Goal: Check status: Check status

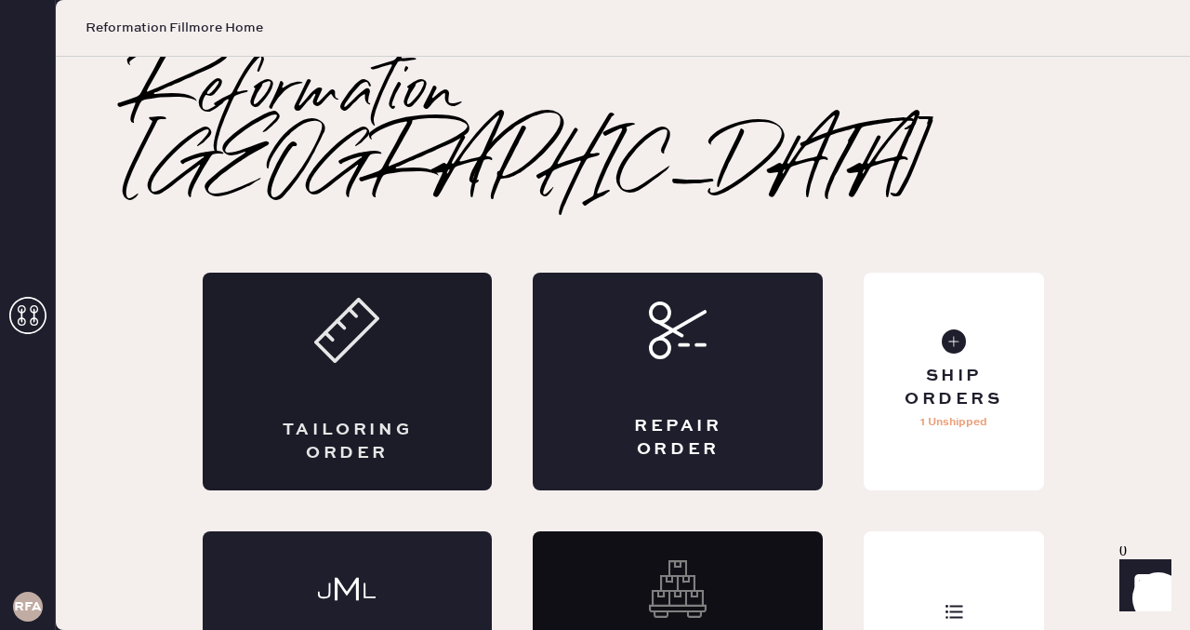
scroll to position [45, 0]
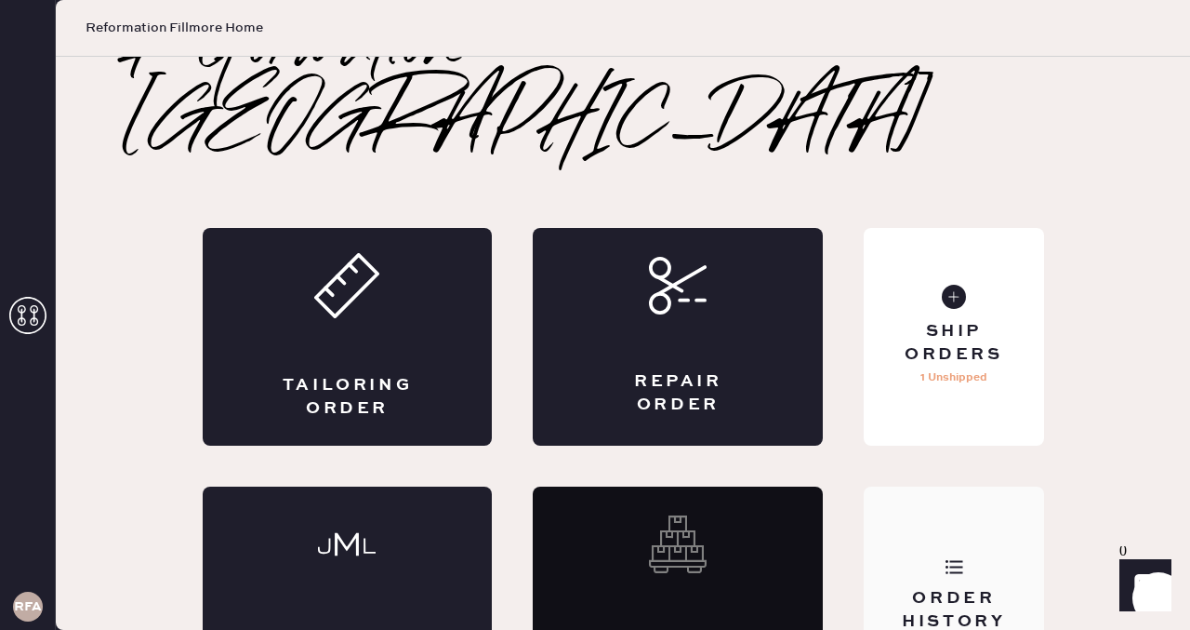
click at [949, 557] on icon at bounding box center [954, 566] width 19 height 19
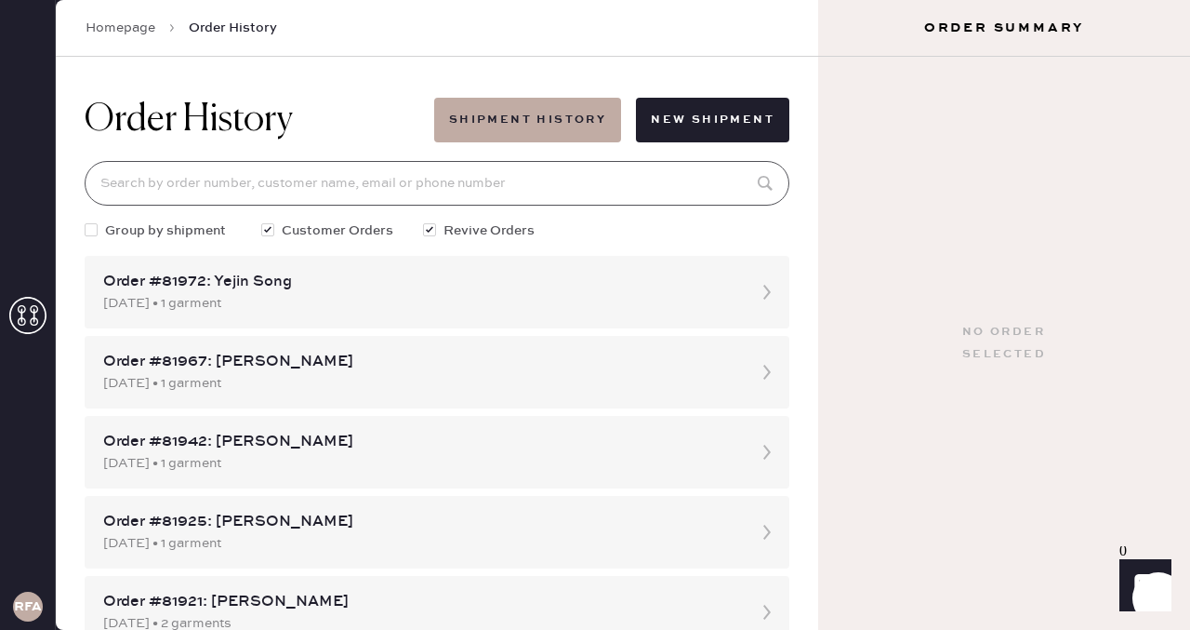
paste input "[EMAIL_ADDRESS][DOMAIN_NAME]"
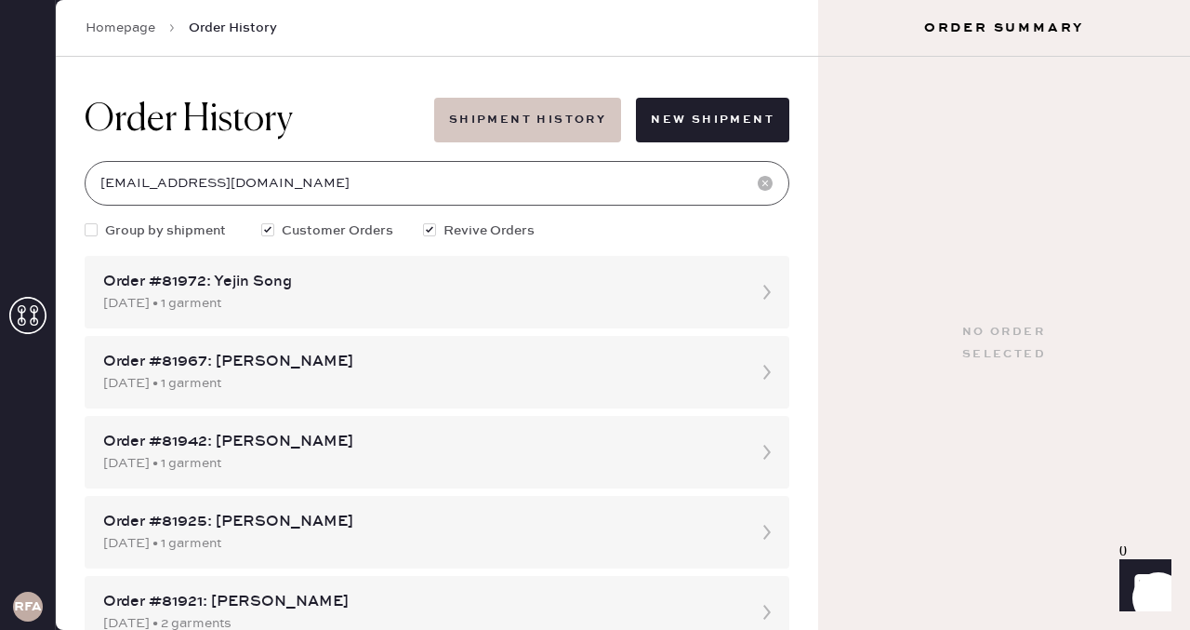
type input "[EMAIL_ADDRESS][DOMAIN_NAME]"
click at [554, 107] on button "Shipment History" at bounding box center [527, 120] width 187 height 45
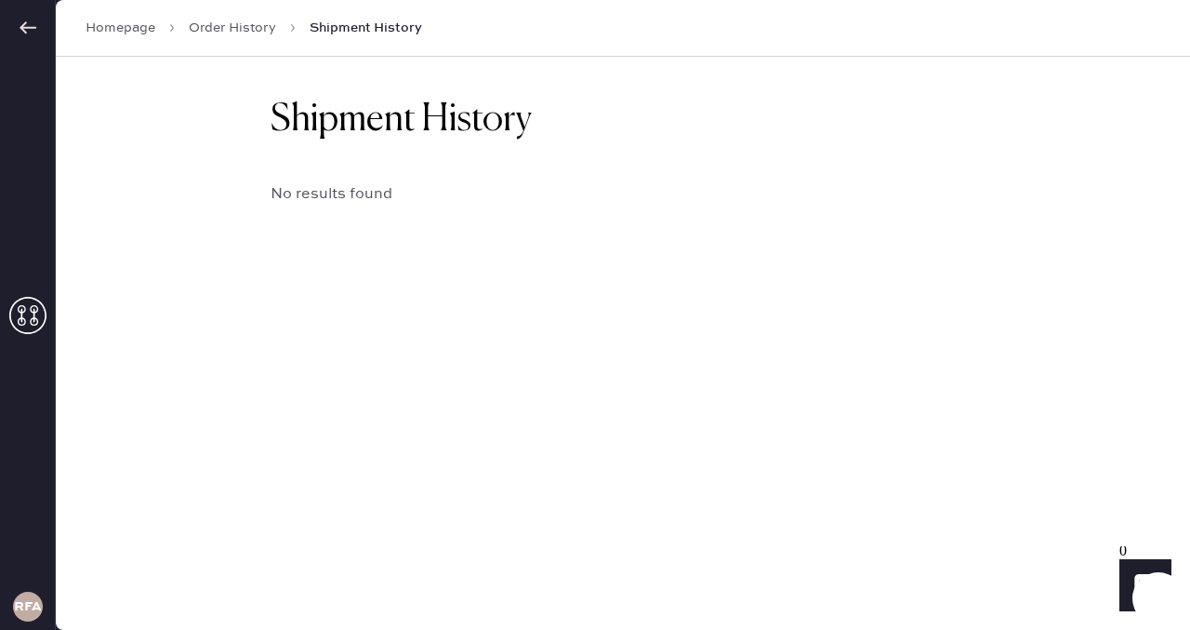
click at [383, 29] on span "Shipment History" at bounding box center [366, 28] width 113 height 19
click at [252, 25] on link "Order History" at bounding box center [232, 28] width 87 height 19
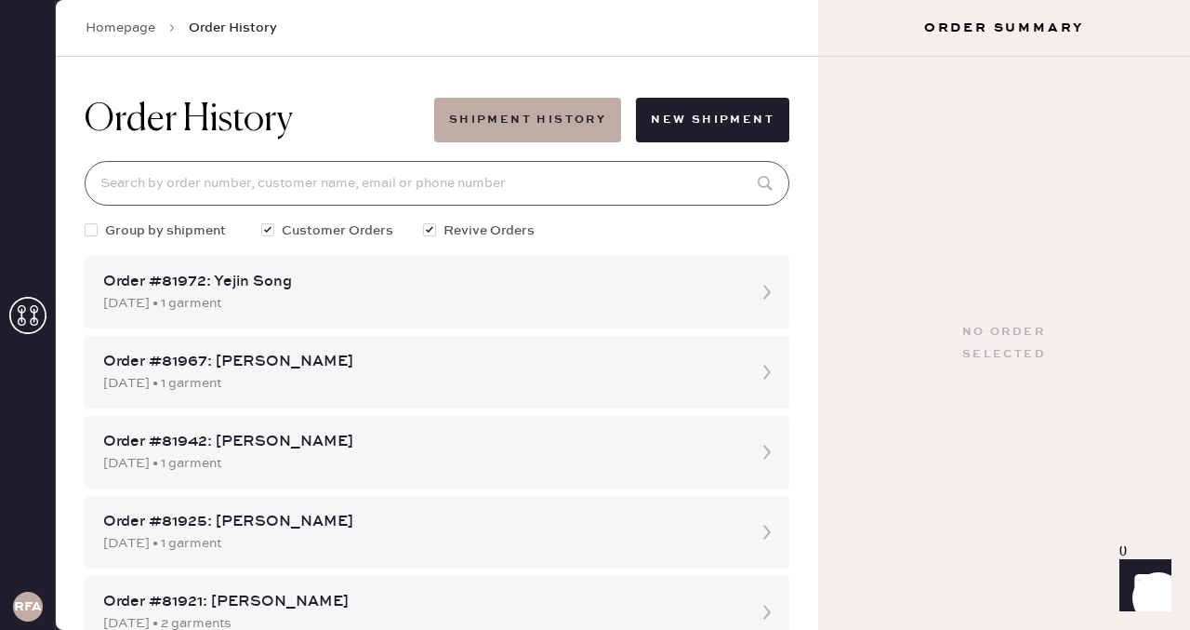
click at [511, 200] on input at bounding box center [437, 183] width 705 height 45
paste input "[EMAIL_ADDRESS][DOMAIN_NAME]"
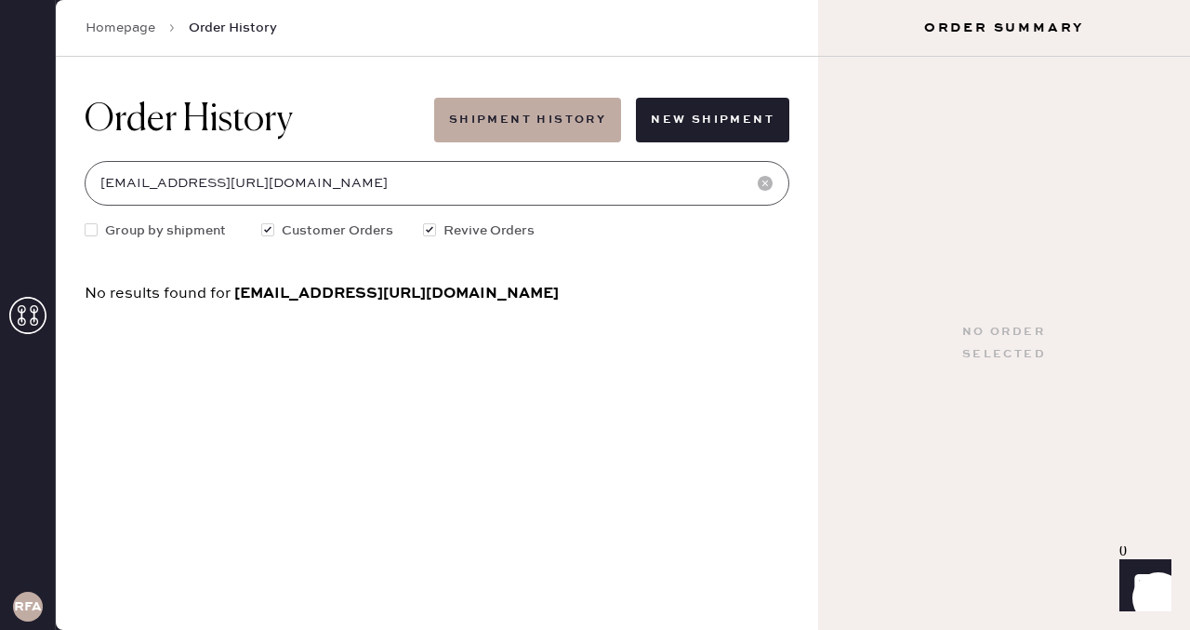
click at [266, 185] on input "[EMAIL_ADDRESS][URL][DOMAIN_NAME]" at bounding box center [437, 183] width 705 height 45
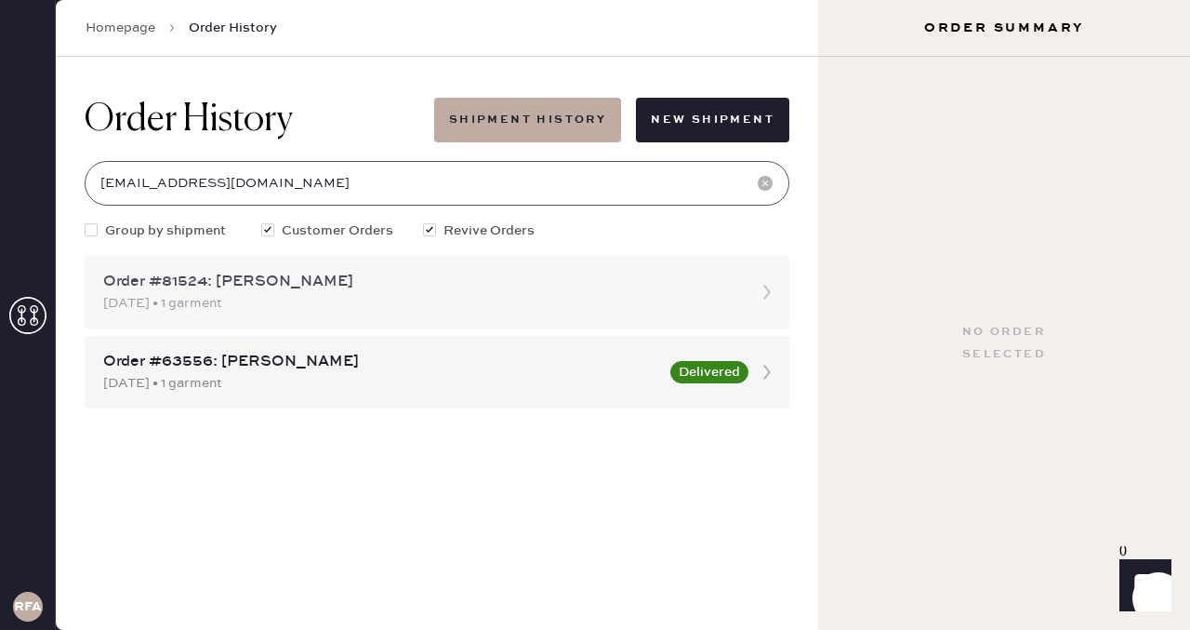
type input "[EMAIL_ADDRESS][DOMAIN_NAME]"
click at [253, 288] on div "Order #81524: [PERSON_NAME]" at bounding box center [420, 282] width 634 height 22
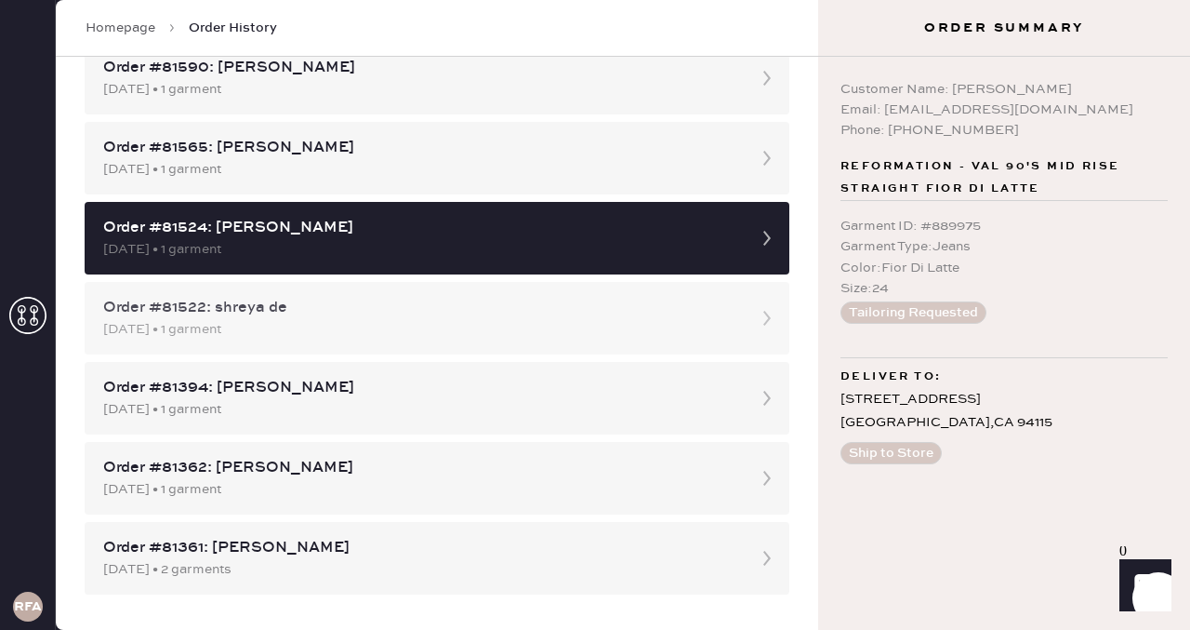
scroll to position [1654, 0]
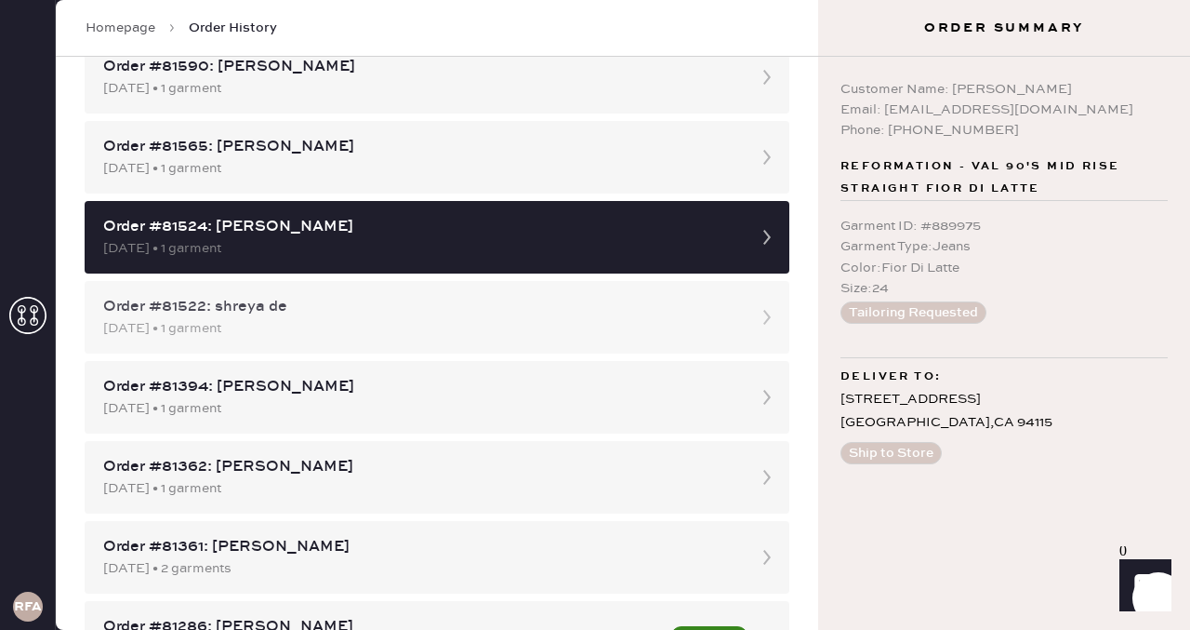
click at [286, 314] on div "Order #81522: shreya de" at bounding box center [420, 307] width 634 height 22
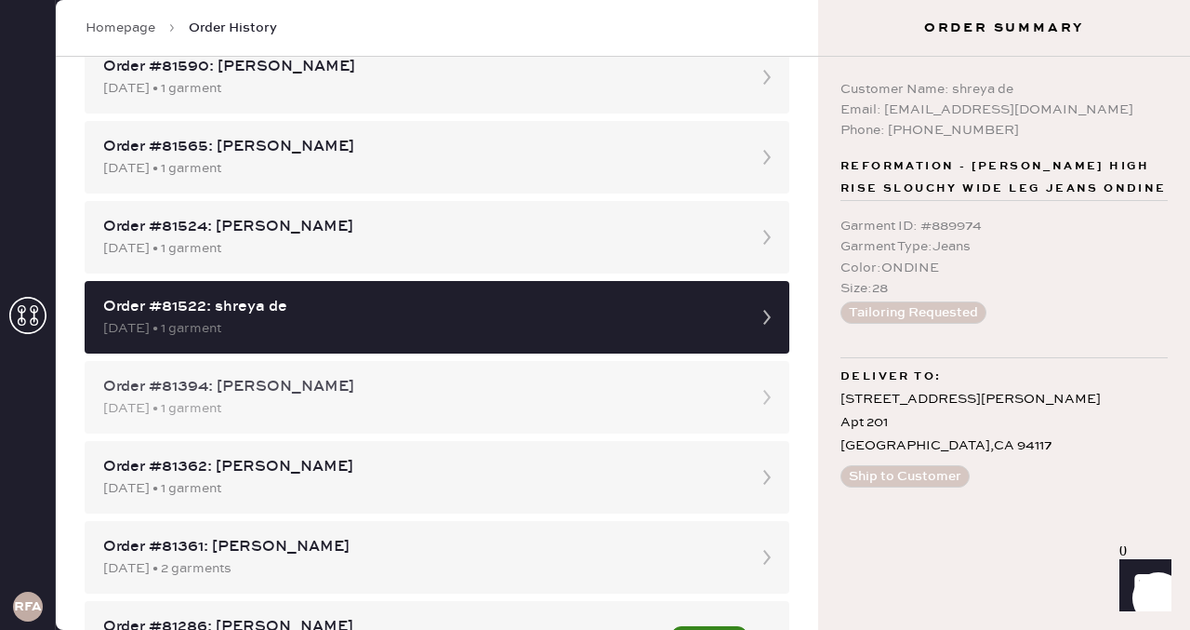
click at [269, 367] on div "Order #81394: [PERSON_NAME] [DATE] • 1 garment" at bounding box center [437, 397] width 705 height 73
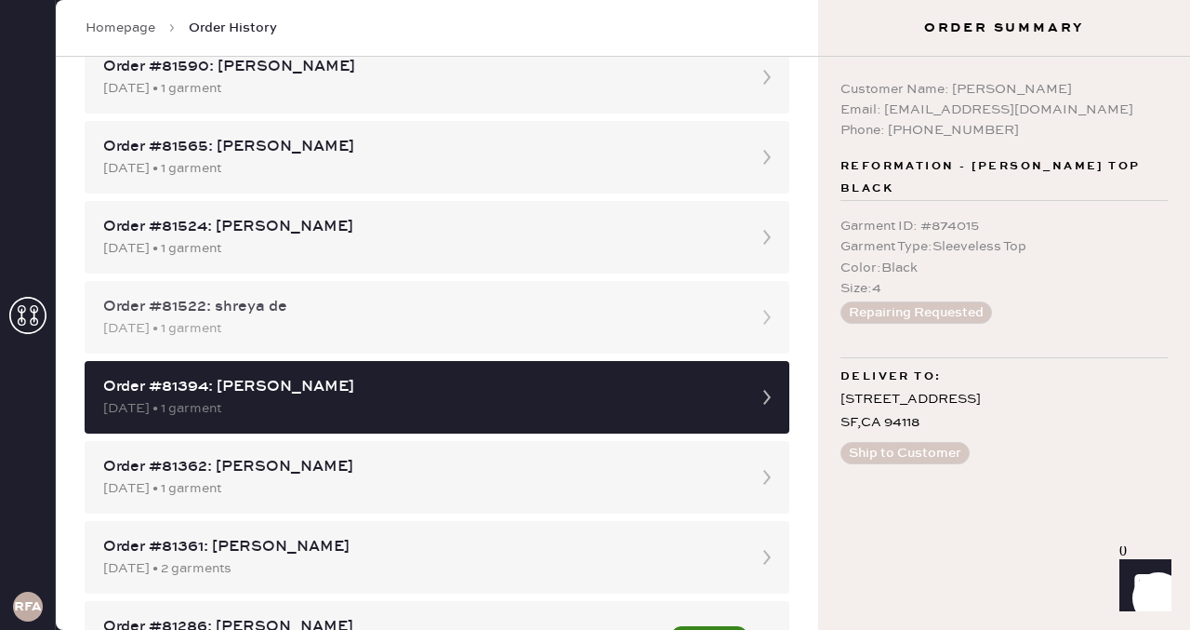
click at [278, 324] on div "[DATE] • 1 garment" at bounding box center [420, 328] width 634 height 20
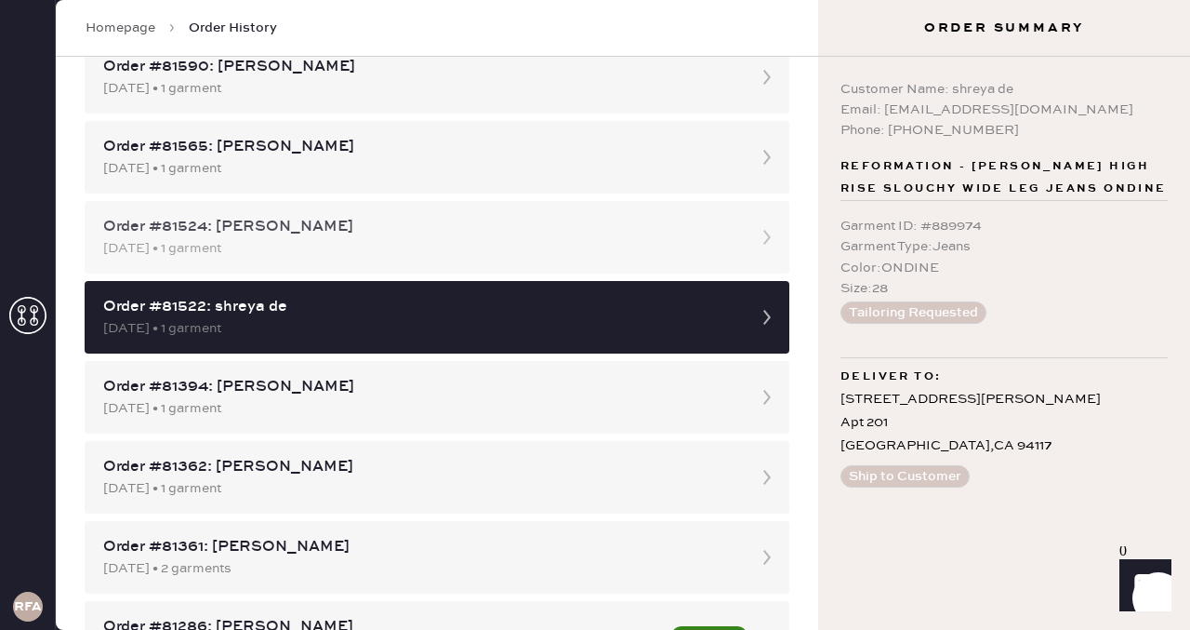
click at [290, 271] on div "Order #81524: [PERSON_NAME] [DATE] • 1 garment" at bounding box center [437, 237] width 705 height 73
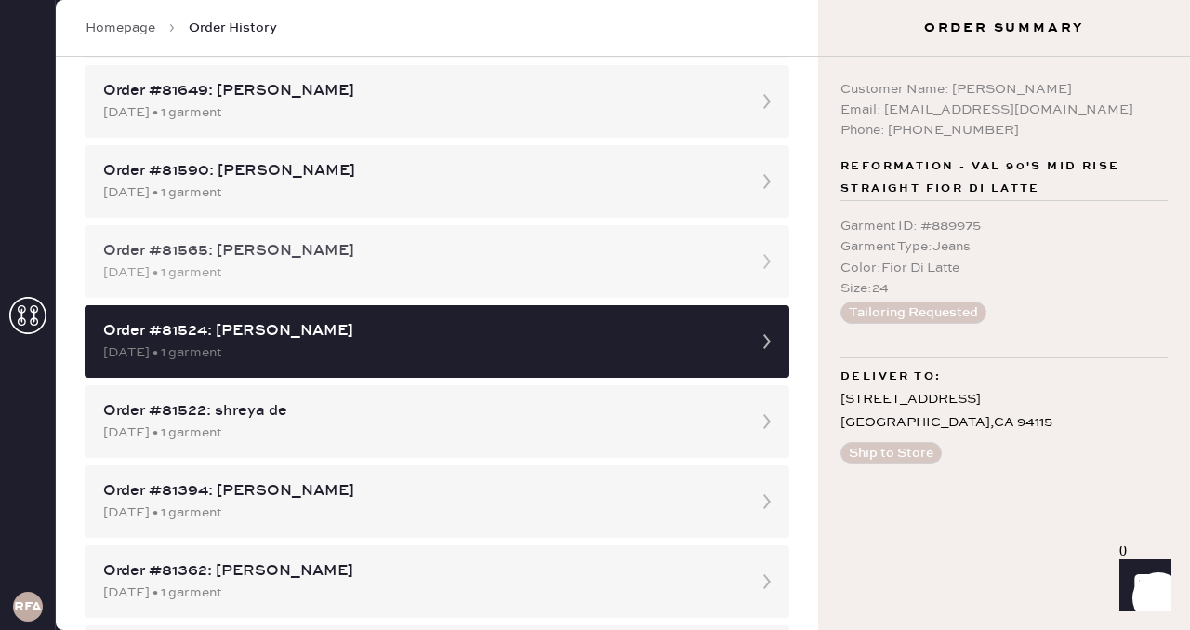
scroll to position [1540, 0]
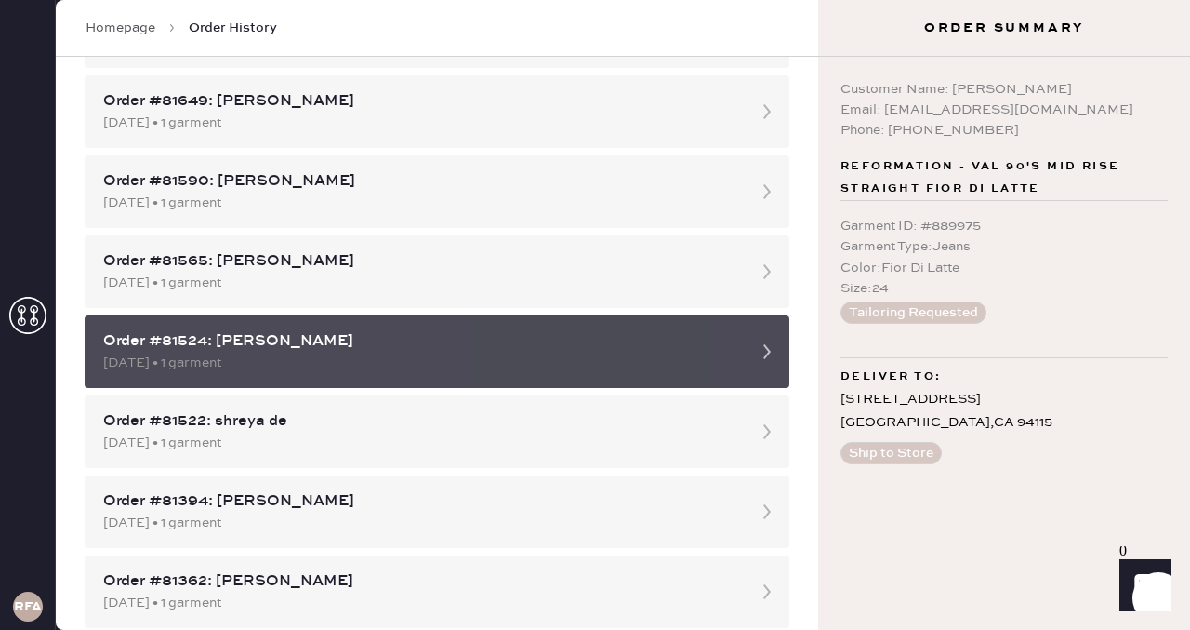
click at [427, 348] on div "Order #81524: [PERSON_NAME]" at bounding box center [420, 341] width 634 height 22
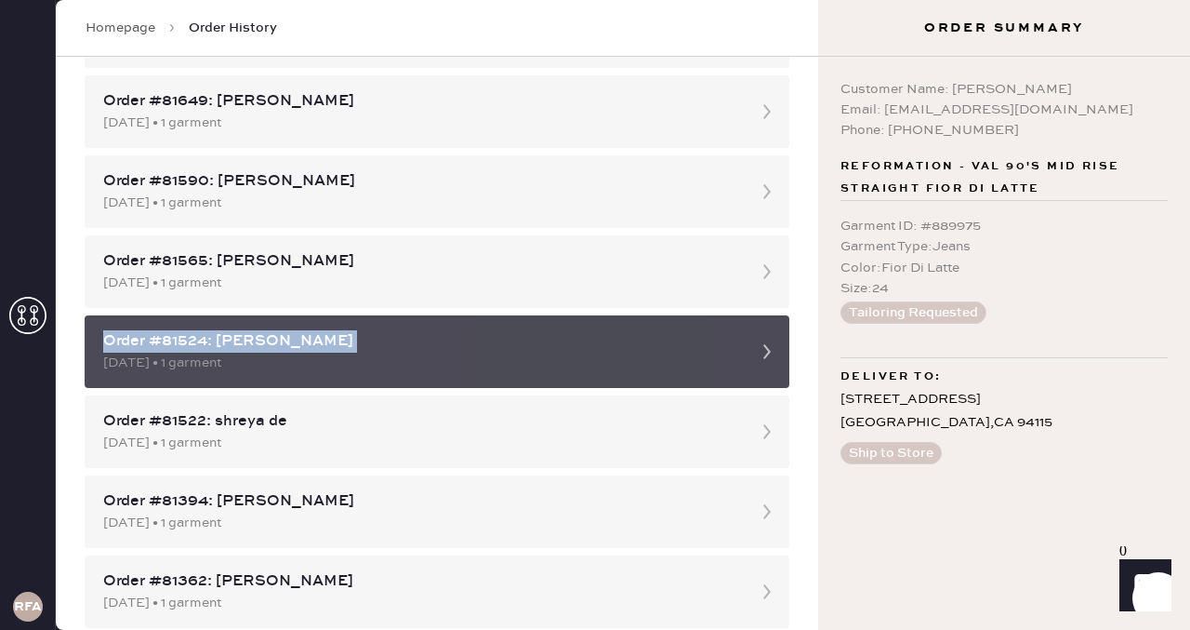
click at [427, 348] on div "Order #81524: [PERSON_NAME]" at bounding box center [420, 341] width 634 height 22
click at [596, 361] on div "[DATE] • 1 garment" at bounding box center [420, 362] width 634 height 20
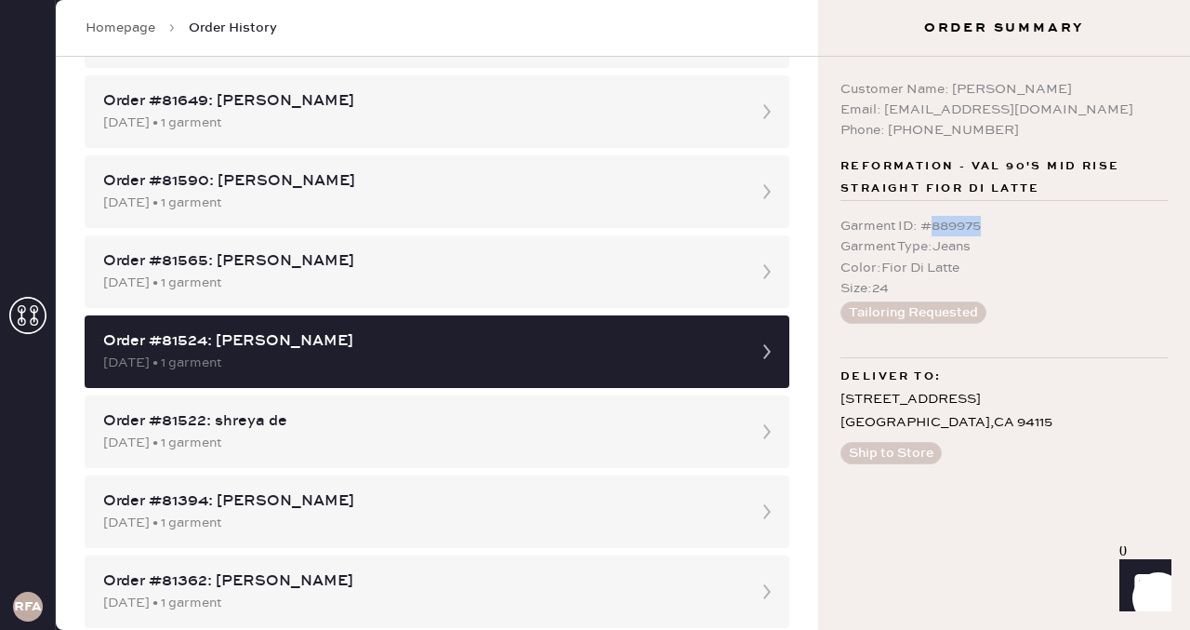
drag, startPoint x: 935, startPoint y: 226, endPoint x: 987, endPoint y: 223, distance: 52.2
click at [987, 223] on div "Garment ID : # 889975" at bounding box center [1004, 226] width 327 height 20
copy div "889975"
click at [1019, 291] on div "Size : 24" at bounding box center [1004, 288] width 327 height 20
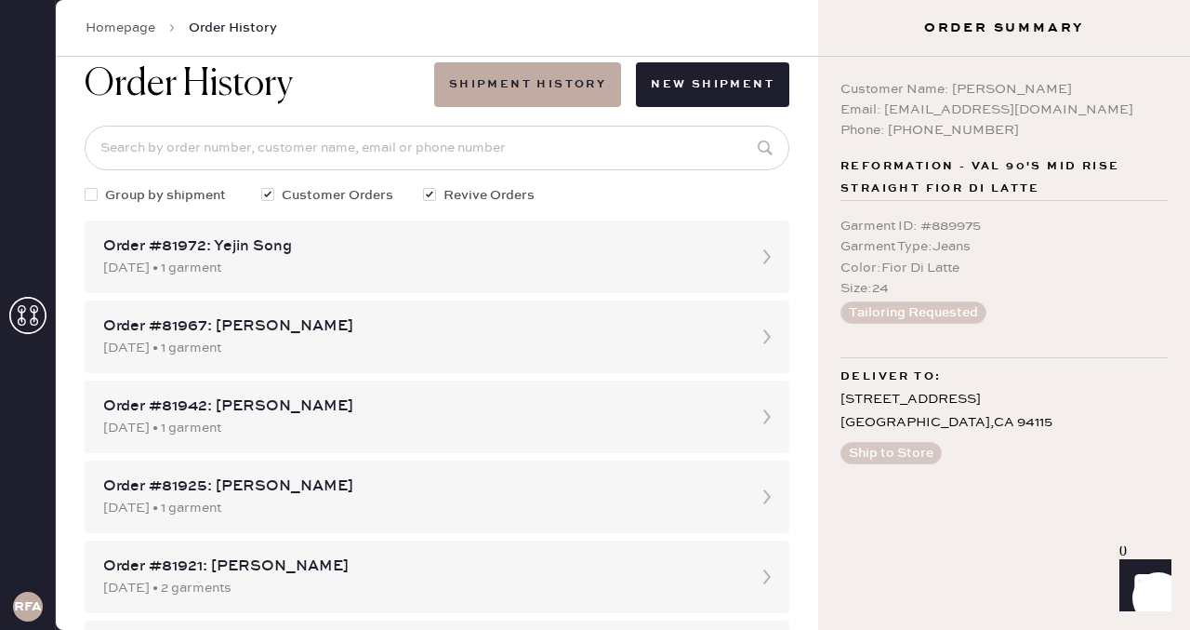
scroll to position [0, 0]
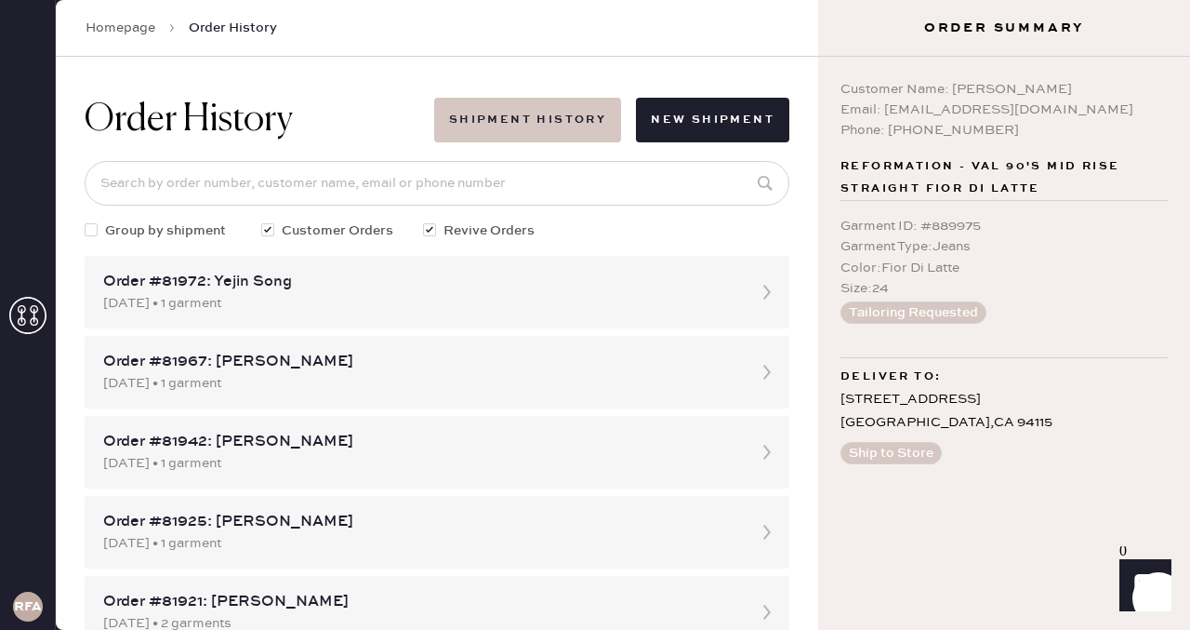
click at [523, 116] on button "Shipment History" at bounding box center [527, 120] width 187 height 45
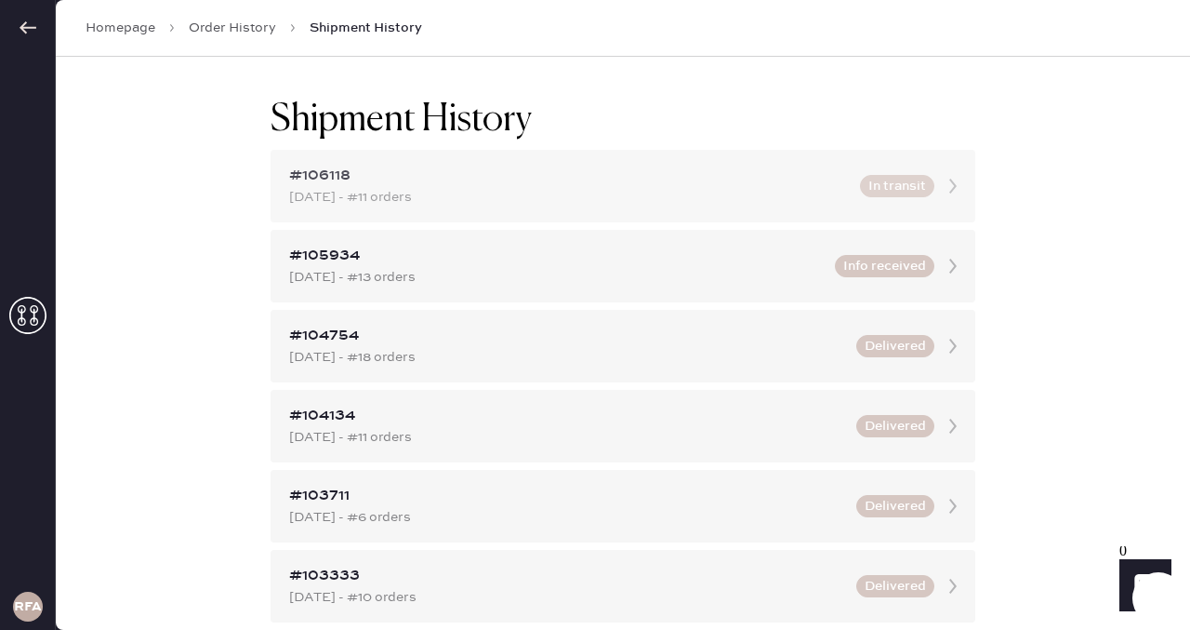
click at [751, 202] on div "[DATE] - #11 orders" at bounding box center [569, 197] width 560 height 20
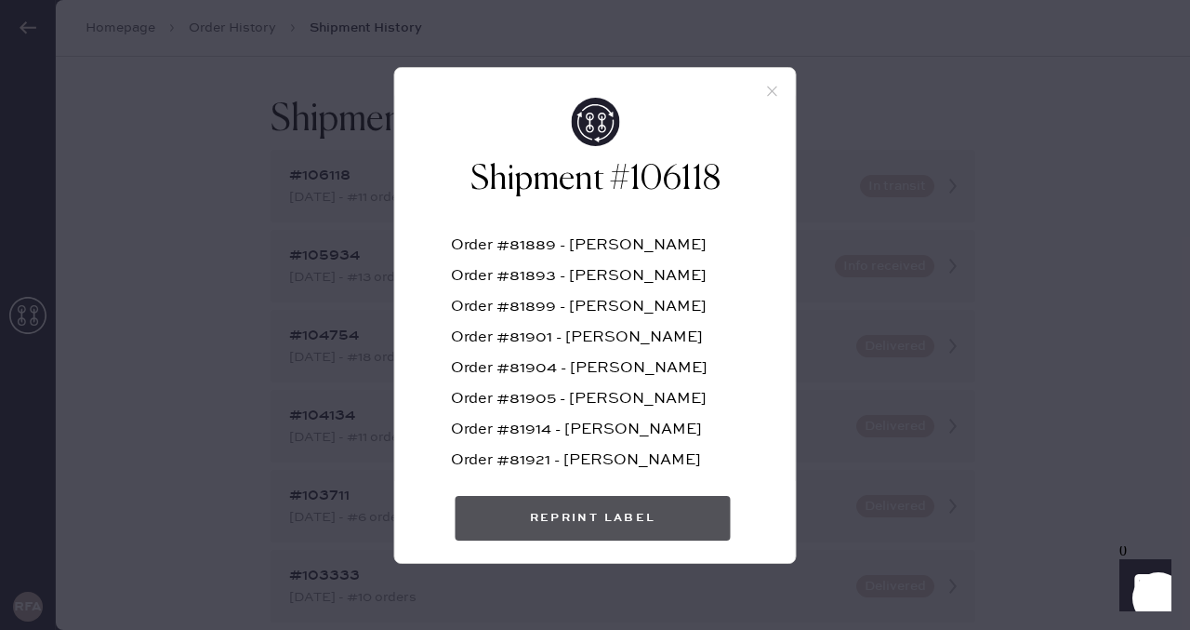
click at [586, 517] on button "Reprint Label" at bounding box center [593, 518] width 275 height 45
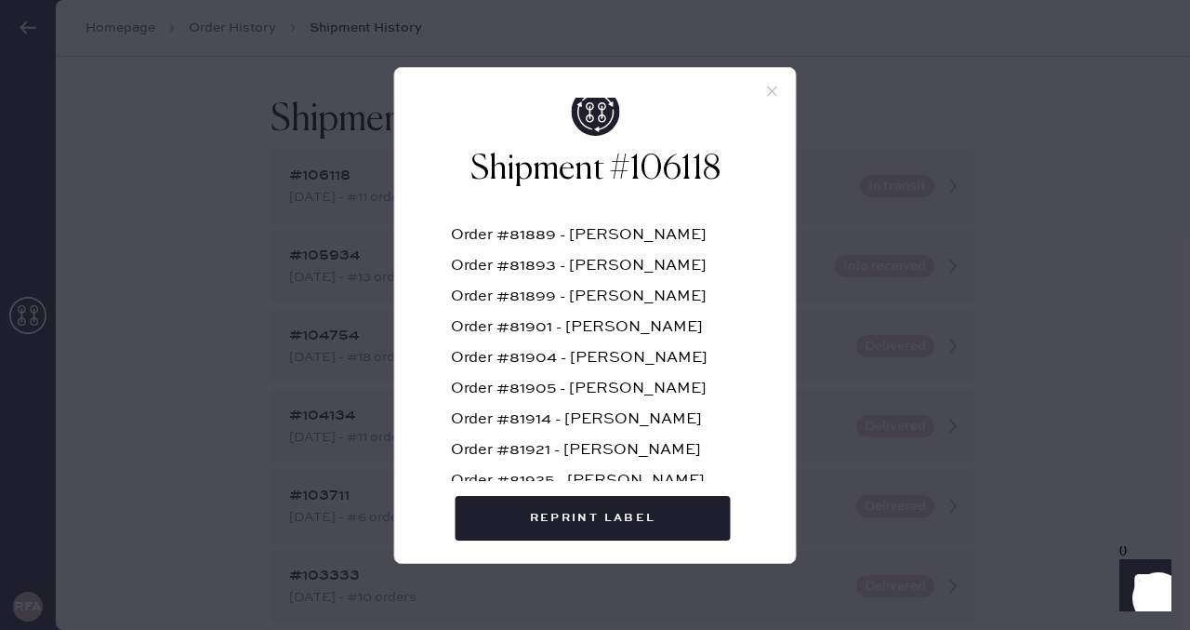
scroll to position [6, 0]
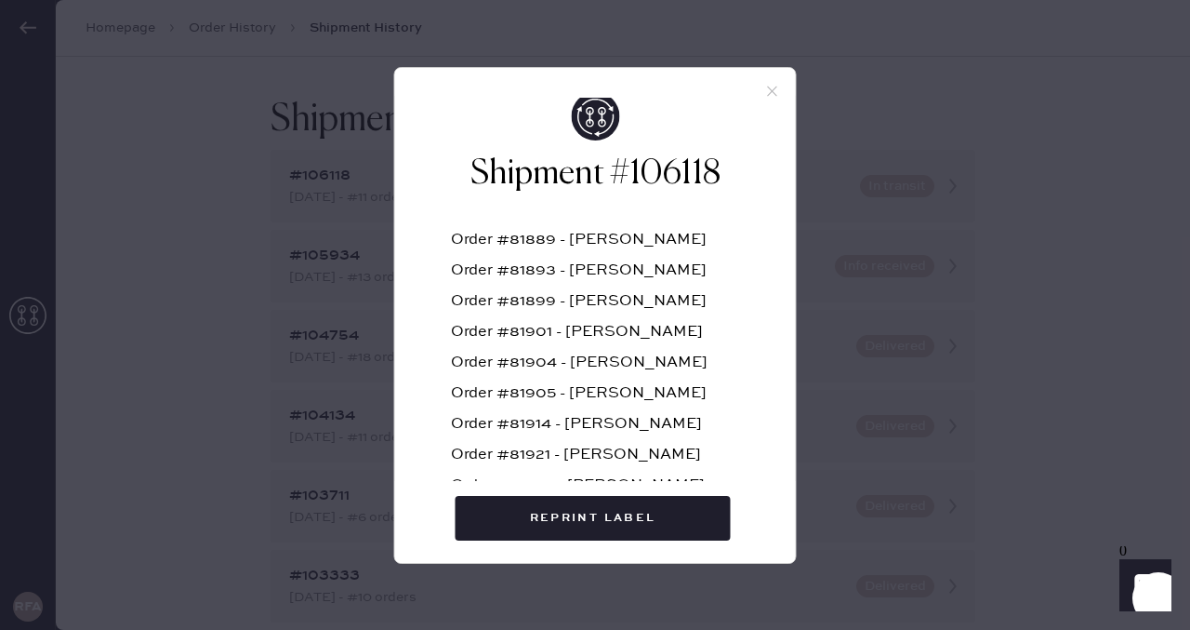
click at [773, 90] on icon at bounding box center [772, 91] width 17 height 17
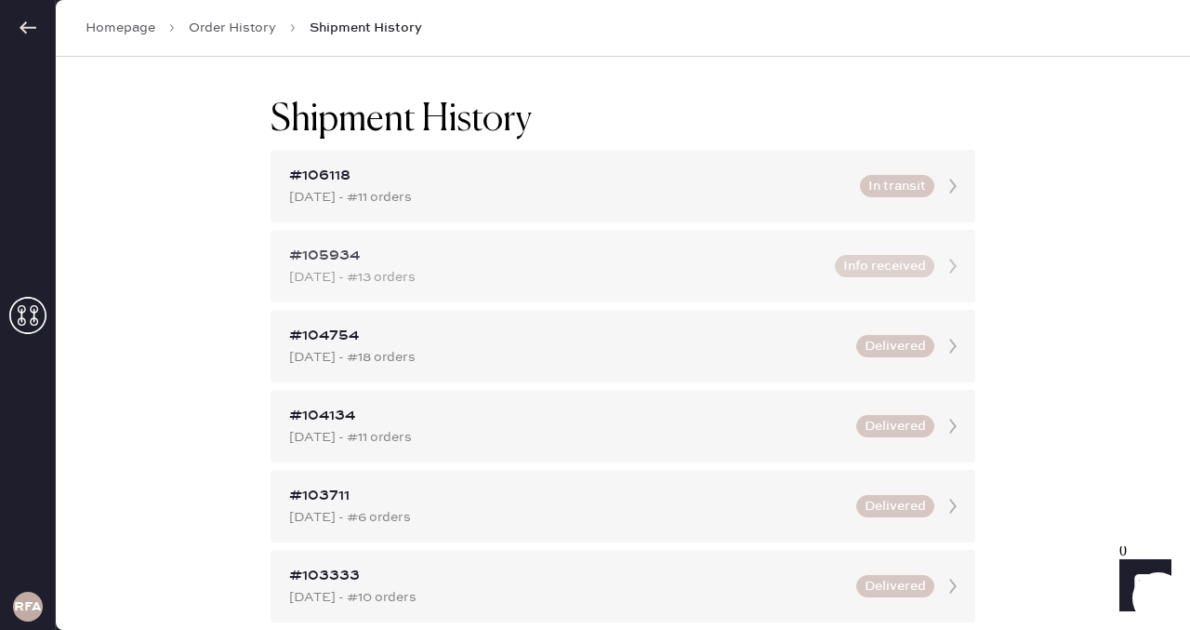
click at [715, 271] on div "[DATE] - #13 orders" at bounding box center [556, 277] width 535 height 20
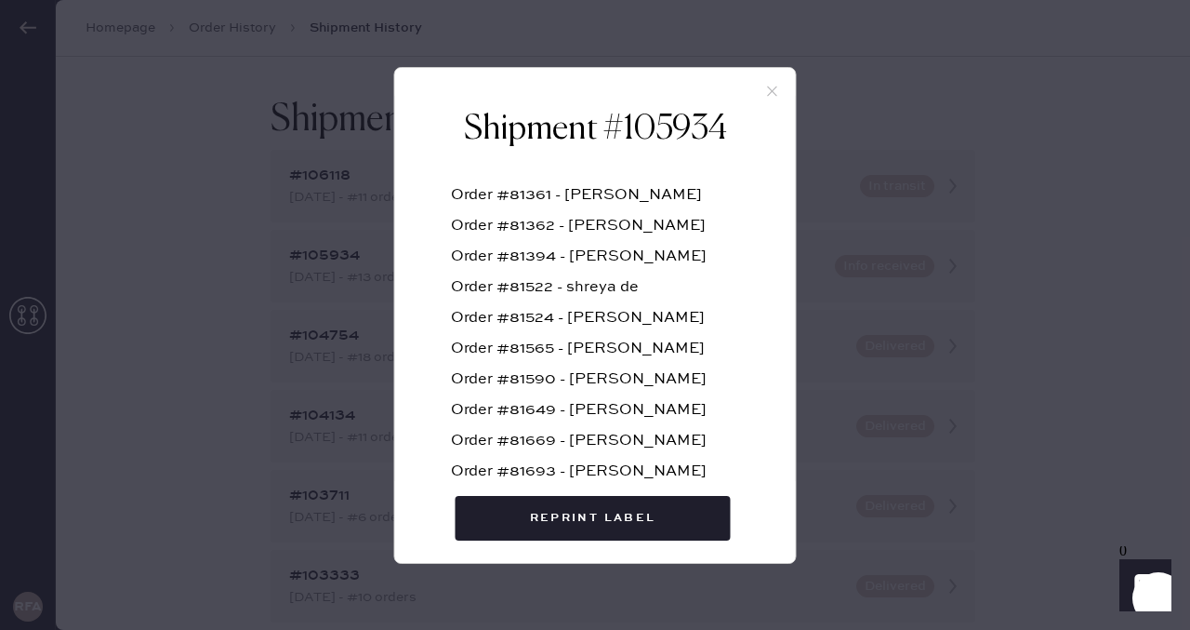
scroll to position [59, 0]
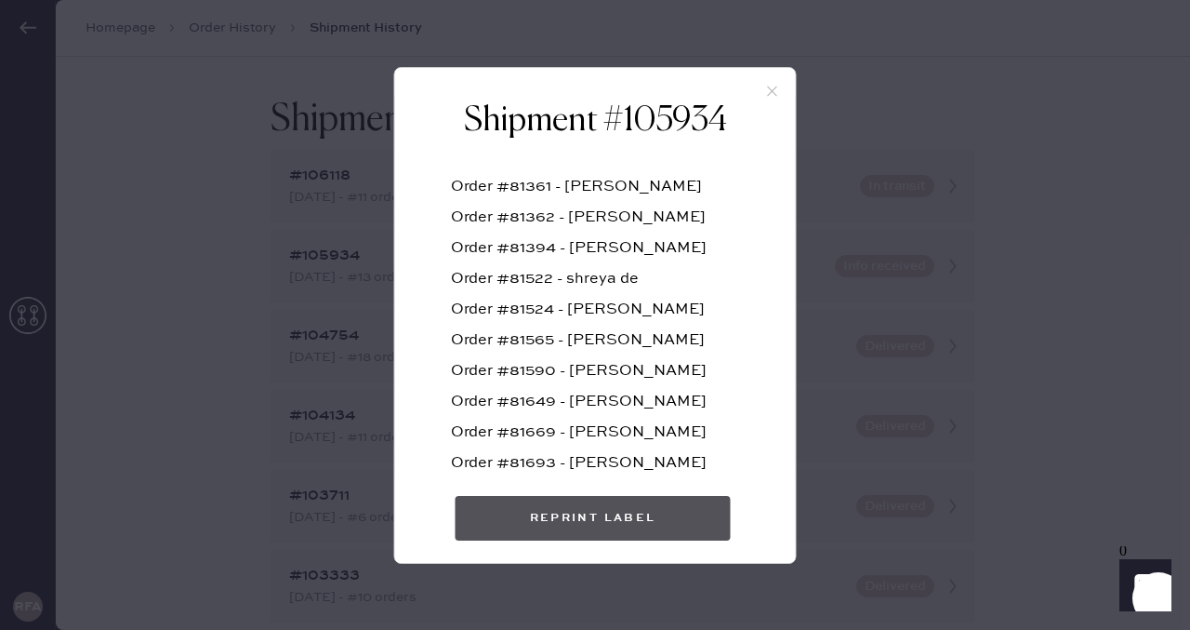
click at [594, 524] on button "Reprint Label" at bounding box center [593, 518] width 275 height 45
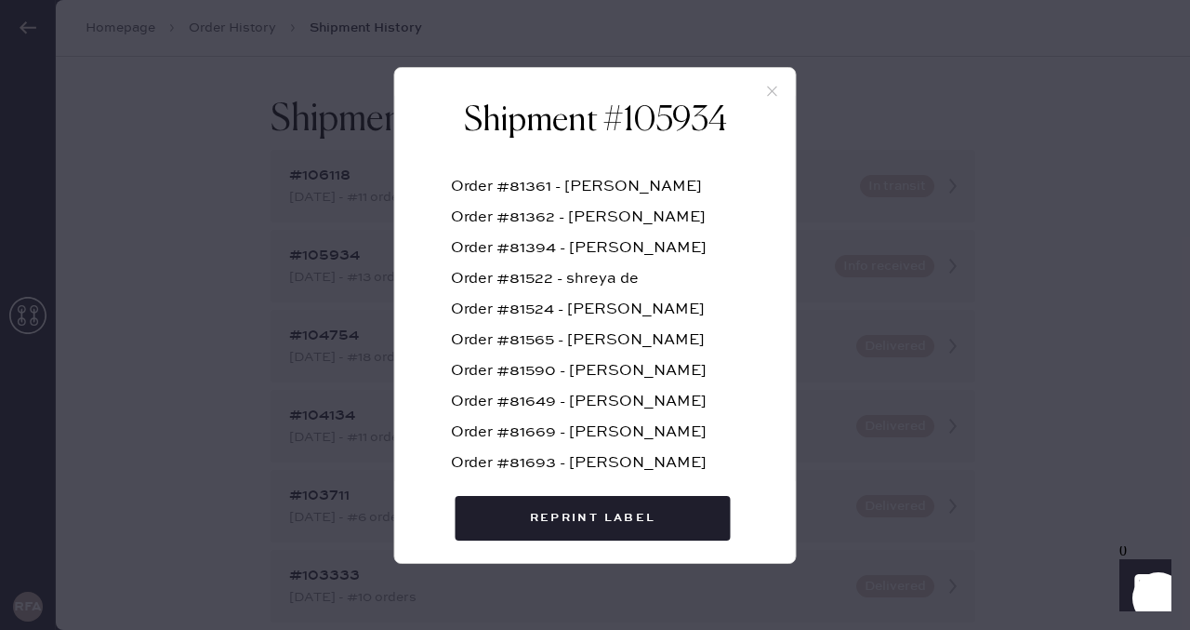
click at [776, 91] on icon at bounding box center [772, 91] width 17 height 17
